Goal: Check status: Check status

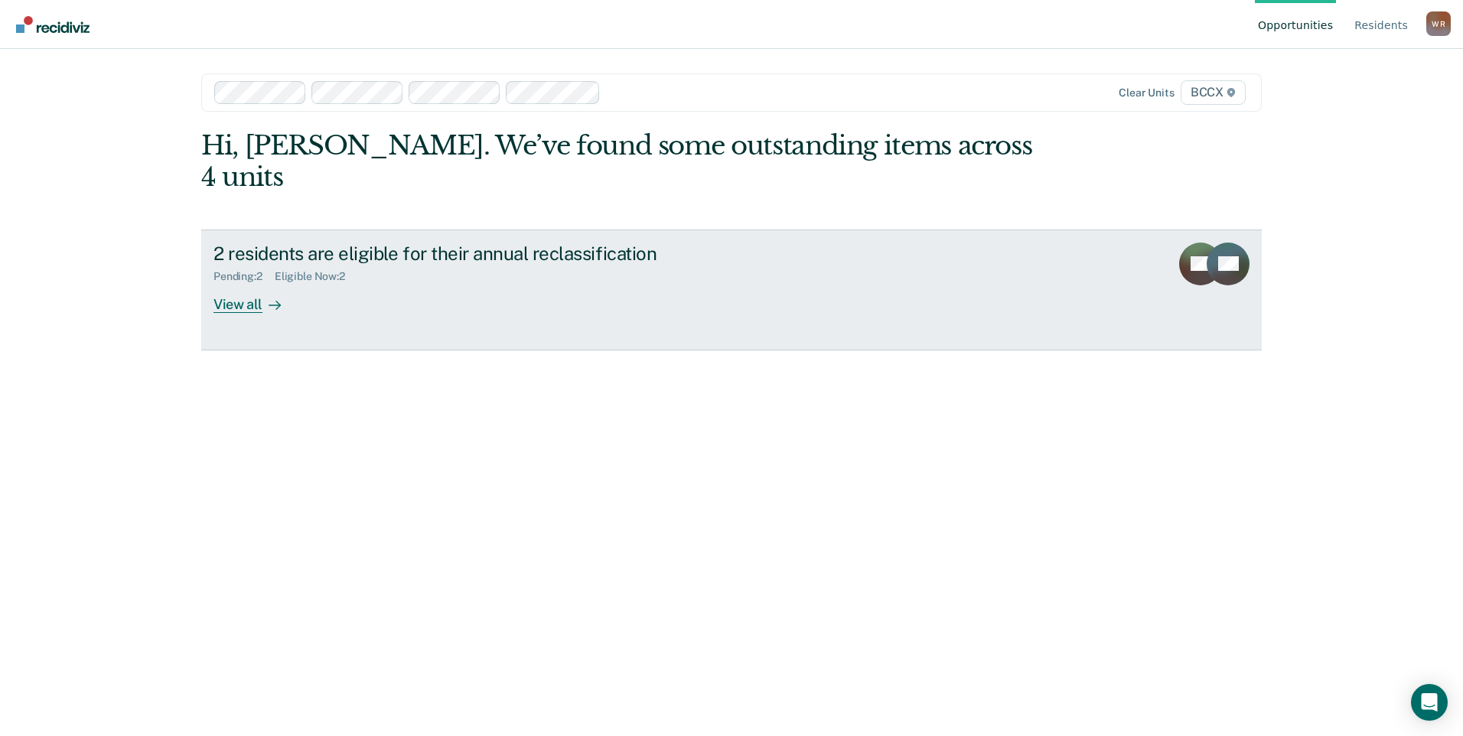
click at [214, 283] on div "View all" at bounding box center [256, 298] width 86 height 30
